Goal: Task Accomplishment & Management: Use online tool/utility

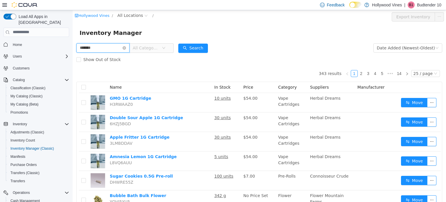
type input "**********"
click at [208, 48] on button "Search" at bounding box center [193, 47] width 30 height 9
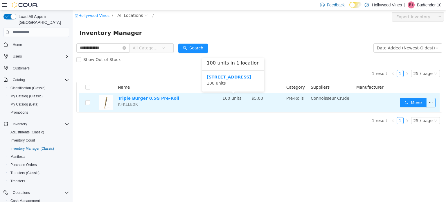
click at [225, 98] on u "100 units" at bounding box center [232, 98] width 19 height 5
click at [434, 102] on button "button" at bounding box center [430, 102] width 9 height 9
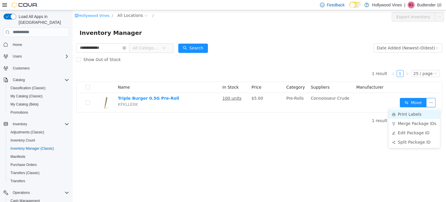
click at [417, 113] on li "Print Labels" at bounding box center [414, 113] width 51 height 9
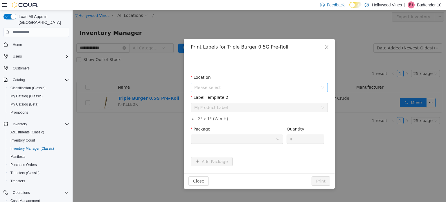
click at [265, 88] on span "Please select" at bounding box center [256, 87] width 124 height 6
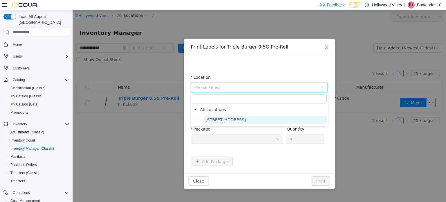
click at [239, 119] on span "[STREET_ADDRESS]" at bounding box center [265, 120] width 123 height 8
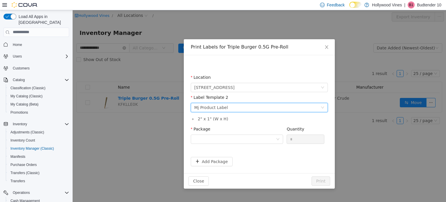
click at [236, 111] on div "Please select a label template Mj Product Label" at bounding box center [257, 107] width 126 height 9
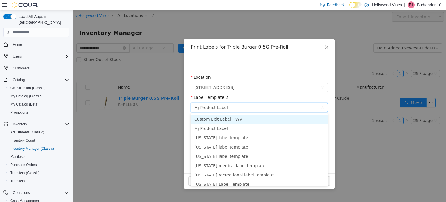
click at [223, 117] on li "Custom Exit Label HWV" at bounding box center [259, 118] width 137 height 9
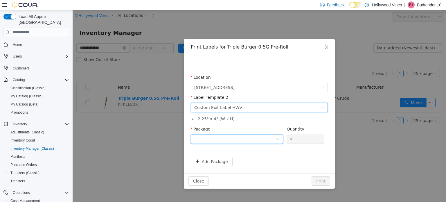
click at [224, 137] on div at bounding box center [235, 139] width 82 height 9
click at [228, 166] on div "Location [STREET_ADDRESS] Label Template 2 Please select a label template Custo…" at bounding box center [259, 114] width 151 height 118
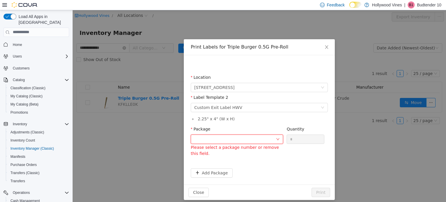
click at [226, 139] on div at bounding box center [235, 139] width 82 height 9
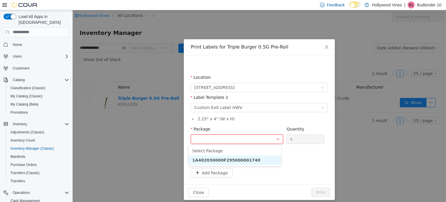
click at [231, 157] on strong "1A402030000F295000001740" at bounding box center [226, 159] width 68 height 5
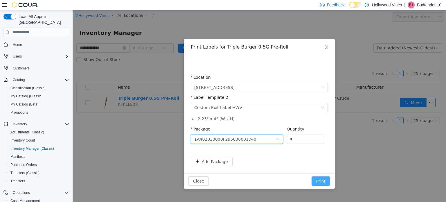
click at [315, 183] on button "Print" at bounding box center [321, 180] width 19 height 9
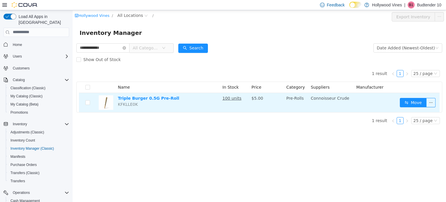
click at [430, 108] on td "Move" at bounding box center [419, 102] width 42 height 19
click at [431, 107] on button "button" at bounding box center [430, 102] width 9 height 9
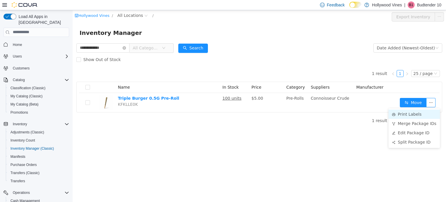
click at [412, 113] on li "Print Labels" at bounding box center [414, 113] width 51 height 9
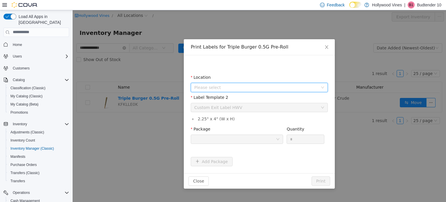
click at [249, 88] on span "Please select" at bounding box center [256, 87] width 124 height 6
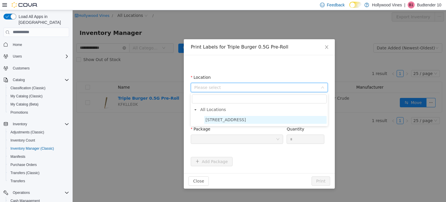
click at [237, 117] on span "[STREET_ADDRESS]" at bounding box center [265, 120] width 123 height 8
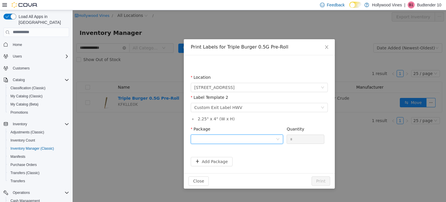
click at [244, 135] on div at bounding box center [235, 139] width 82 height 9
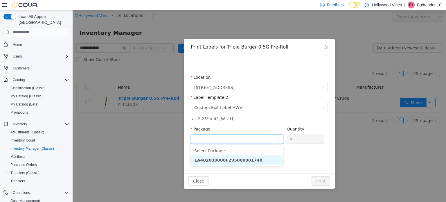
click at [244, 162] on li "1A402030000F295000001740" at bounding box center [237, 159] width 92 height 9
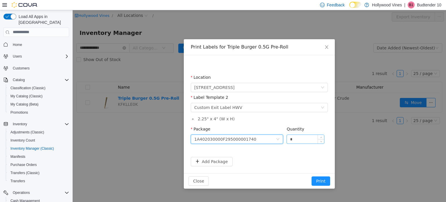
click at [304, 138] on input "*" at bounding box center [305, 139] width 37 height 9
type input "**"
click at [312, 176] on button "Print" at bounding box center [321, 180] width 19 height 9
